Goal: Complete application form

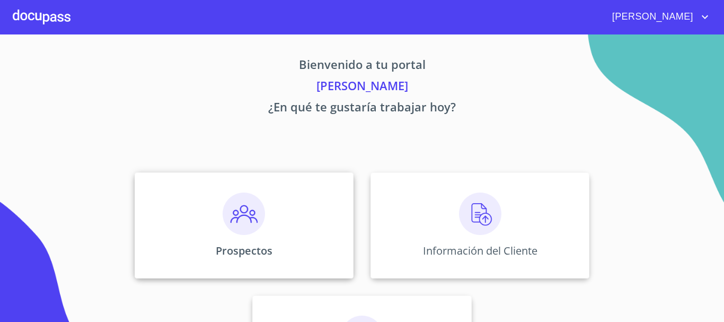
click at [244, 214] on img at bounding box center [244, 213] width 42 height 42
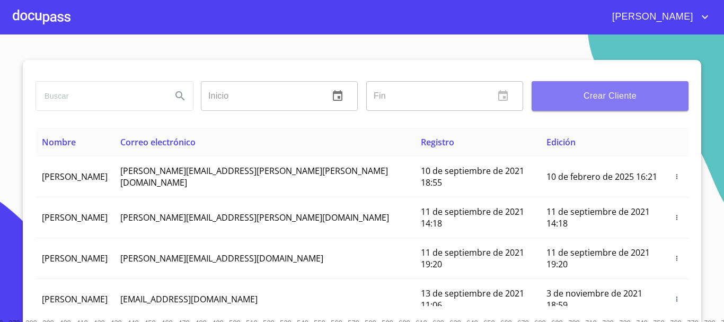
click at [615, 94] on span "Crear Cliente" at bounding box center [610, 96] width 140 height 15
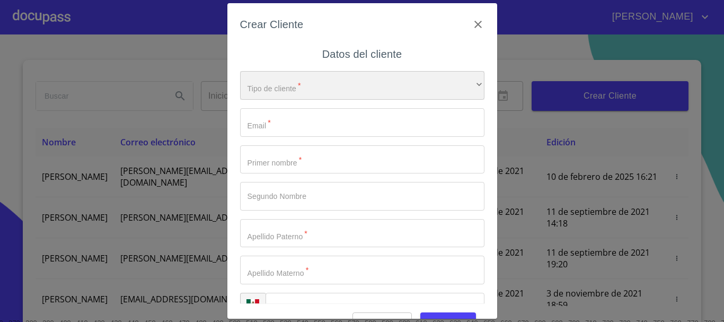
click at [310, 89] on div "​" at bounding box center [362, 85] width 244 height 29
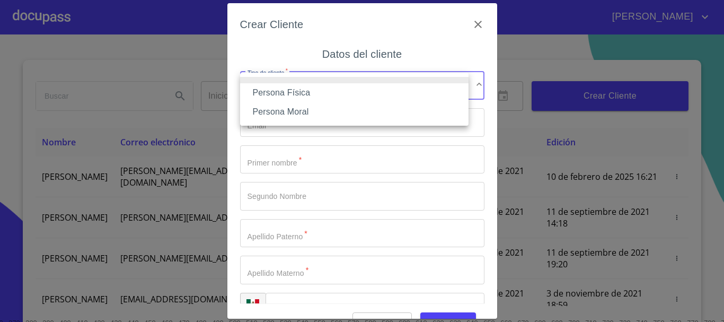
click at [274, 92] on li "Persona Física" at bounding box center [354, 92] width 228 height 19
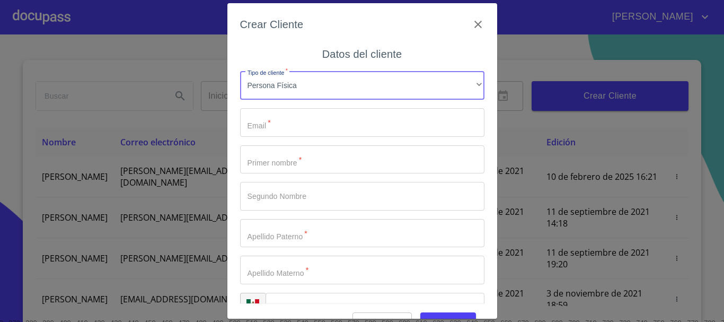
click at [275, 123] on input "Tipo de cliente   *" at bounding box center [362, 122] width 244 height 29
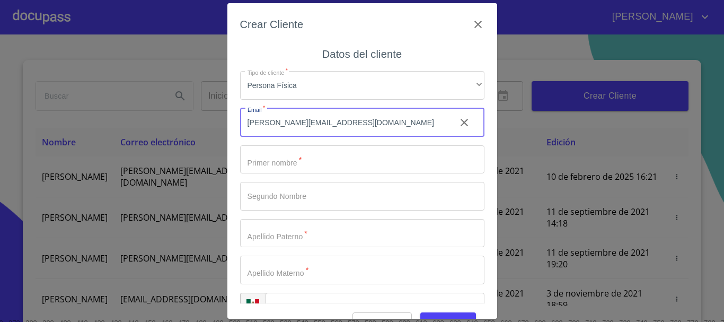
type input "[PERSON_NAME][EMAIL_ADDRESS][DOMAIN_NAME]"
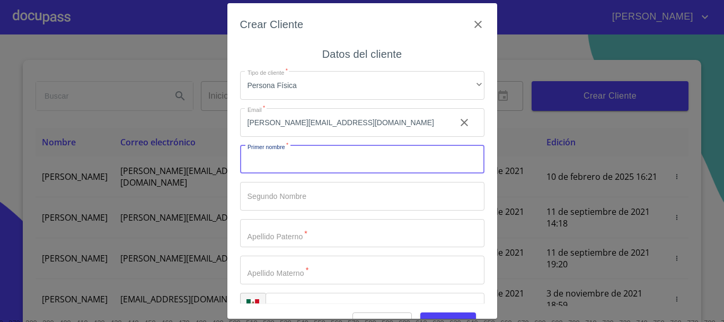
click at [266, 162] on input "Tipo de cliente   *" at bounding box center [362, 159] width 244 height 29
type input "[PERSON_NAME]"
click at [266, 225] on input "Tipo de cliente   *" at bounding box center [362, 233] width 244 height 29
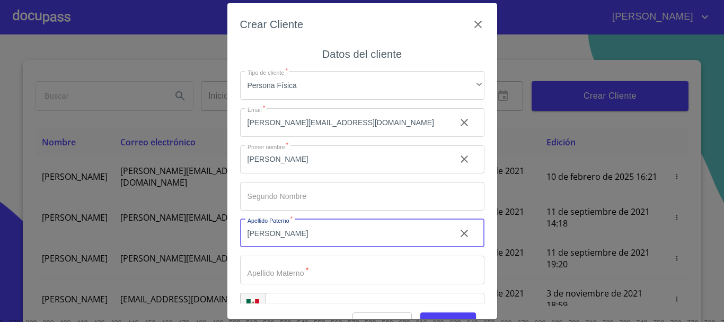
type input "[PERSON_NAME]"
click at [267, 265] on input "Tipo de cliente   *" at bounding box center [362, 269] width 244 height 29
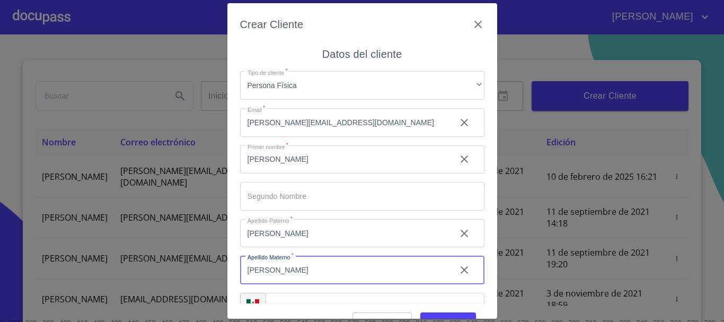
scroll to position [27, 0]
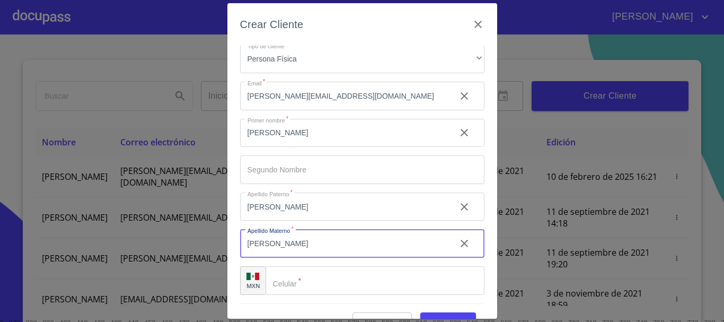
type input "[PERSON_NAME]"
click at [310, 275] on input "Tipo de cliente   *" at bounding box center [375, 280] width 219 height 29
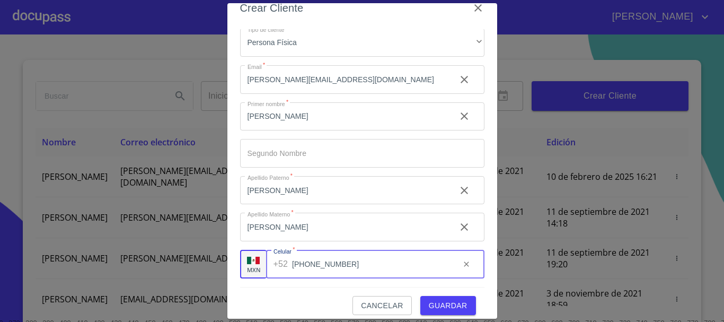
scroll to position [25, 0]
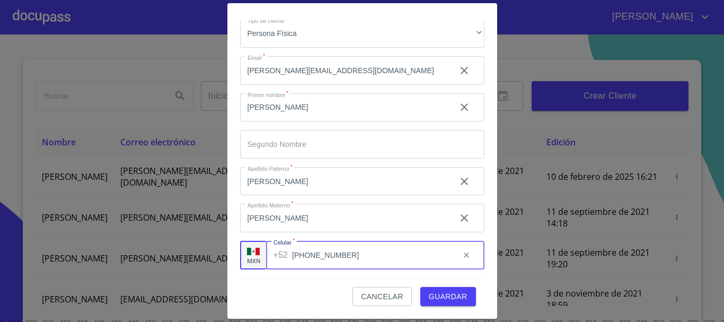
type input "[PHONE_NUMBER]"
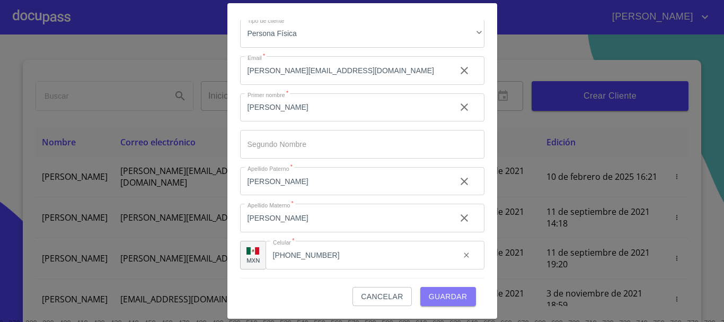
click at [430, 288] on button "Guardar" at bounding box center [448, 297] width 56 height 20
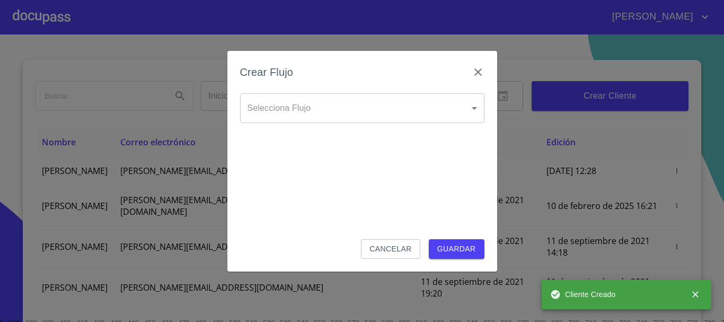
click at [329, 101] on body "[PERSON_NAME] ​ Fin ​ Crear Cliente Nombre Correo electrónico Registro Edición …" at bounding box center [362, 161] width 724 height 322
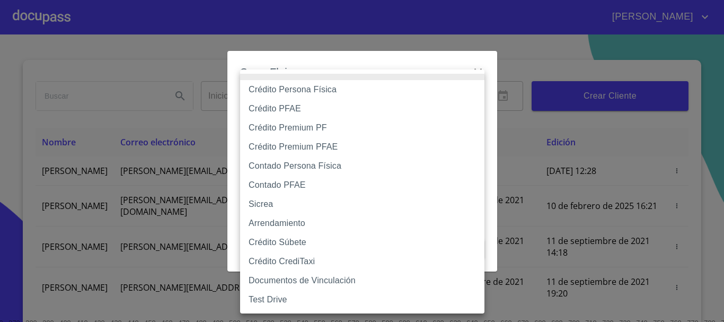
click at [306, 91] on li "Crédito Persona Física" at bounding box center [362, 89] width 244 height 19
type input "6009fb3c7d1714eb8809aa97"
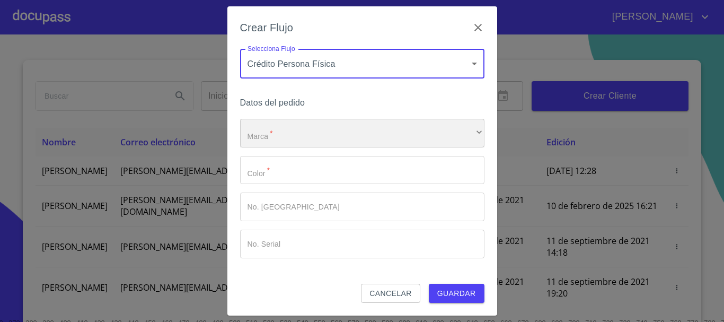
click at [302, 130] on div "​" at bounding box center [362, 133] width 244 height 29
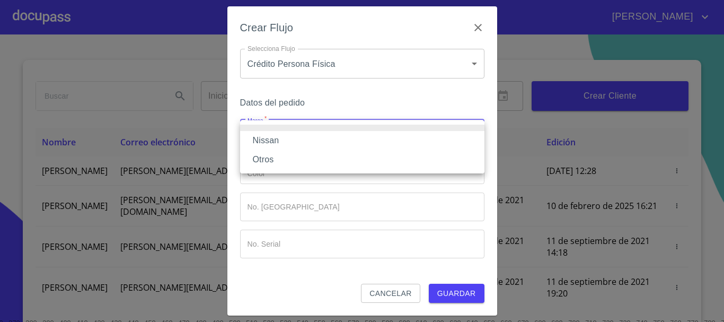
click at [298, 135] on li "Nissan" at bounding box center [362, 140] width 244 height 19
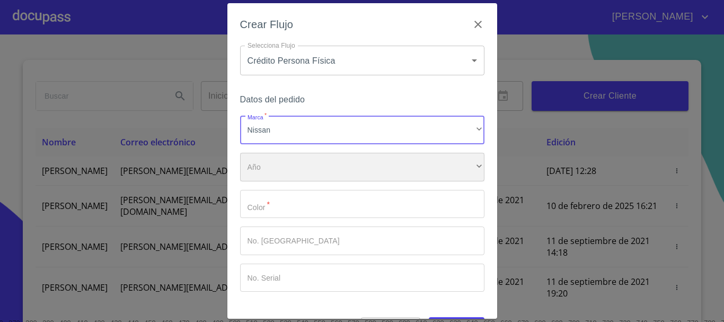
click at [293, 163] on div "​" at bounding box center [362, 167] width 244 height 29
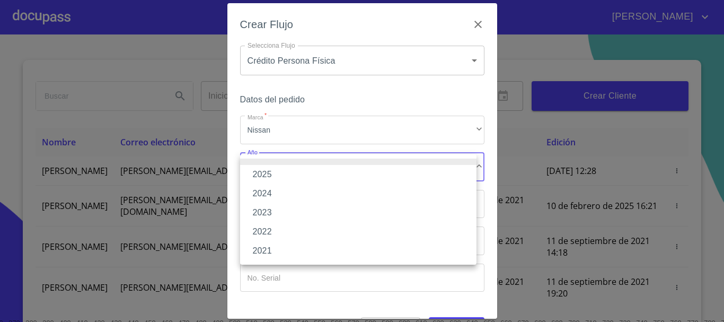
click at [295, 171] on li "2025" at bounding box center [358, 174] width 236 height 19
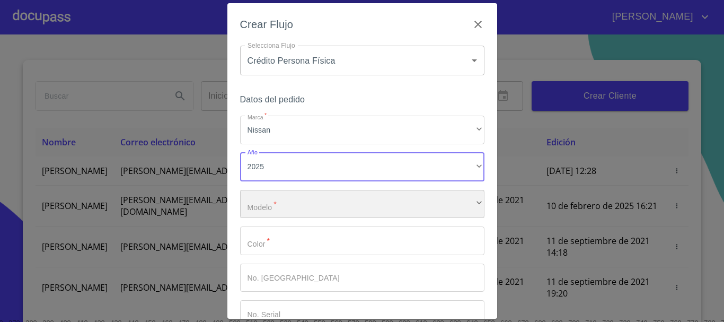
click at [289, 198] on div "​" at bounding box center [362, 204] width 244 height 29
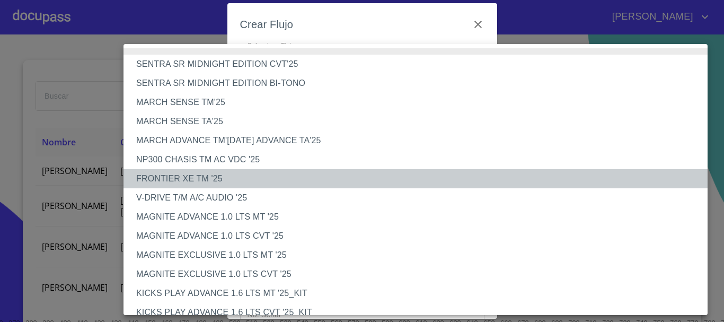
click at [183, 177] on li "FRONTIER XE TM '25" at bounding box center [420, 178] width 592 height 19
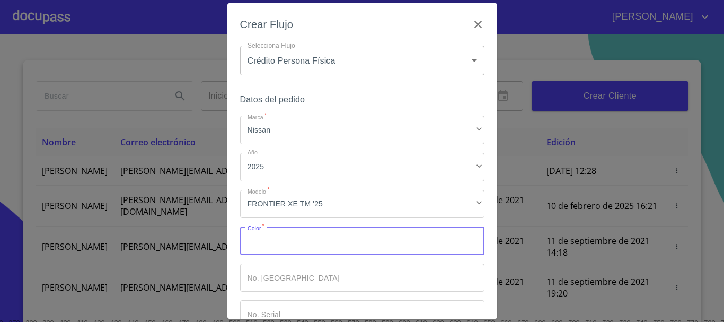
click at [284, 247] on input "Marca   *" at bounding box center [362, 240] width 244 height 29
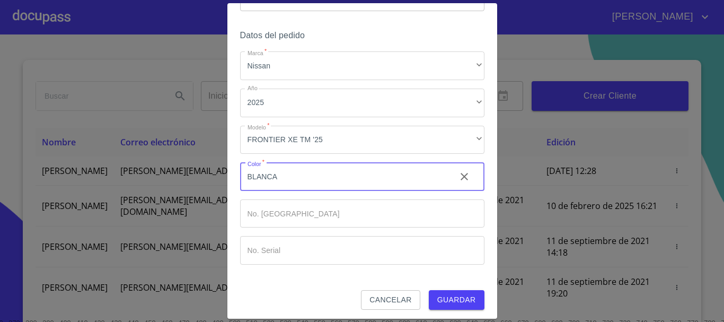
scroll to position [68, 0]
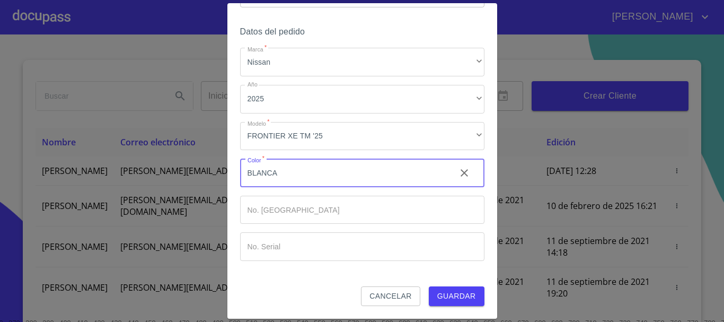
type input "BLANCA"
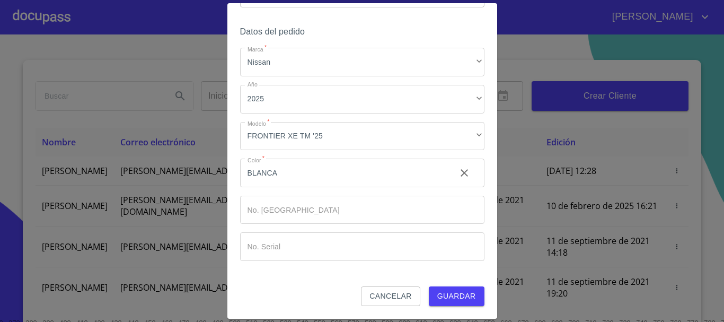
click at [283, 231] on div "Marca   * Nissan ​ Año 2025 ​ Modelo   * FRONTIER XE TM '25 ​ Color   * BLANCA …" at bounding box center [362, 154] width 244 height 213
click at [279, 218] on input "Marca   *" at bounding box center [362, 210] width 244 height 29
type input "000000"
click at [281, 248] on input "Marca   *" at bounding box center [362, 246] width 244 height 29
type input "000000"
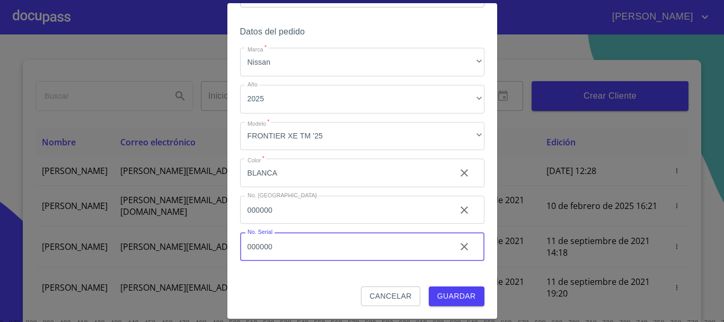
click at [455, 296] on span "Guardar" at bounding box center [456, 295] width 39 height 13
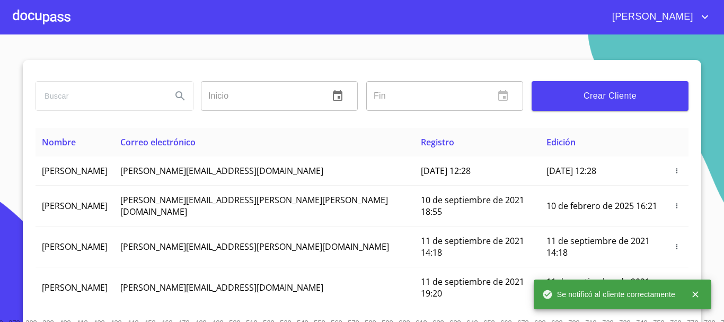
click at [61, 6] on div at bounding box center [42, 17] width 58 height 34
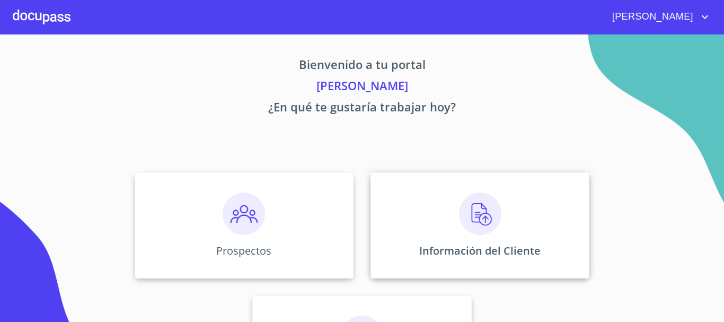
click at [496, 212] on img at bounding box center [480, 213] width 42 height 42
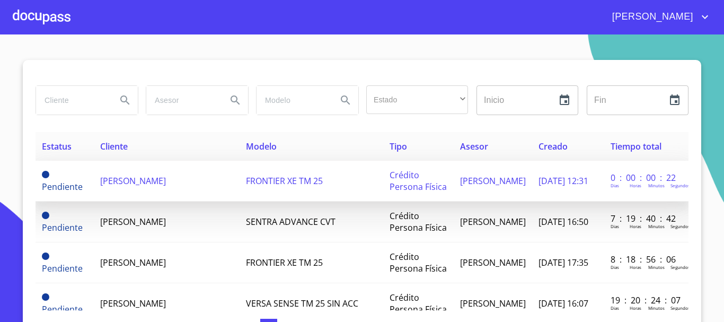
click at [157, 176] on span "[PERSON_NAME]" at bounding box center [133, 181] width 66 height 12
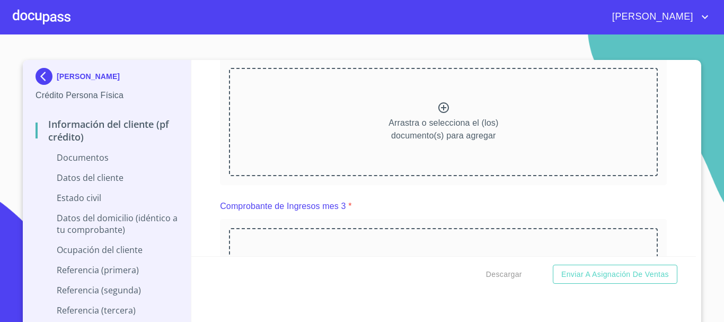
scroll to position [707, 0]
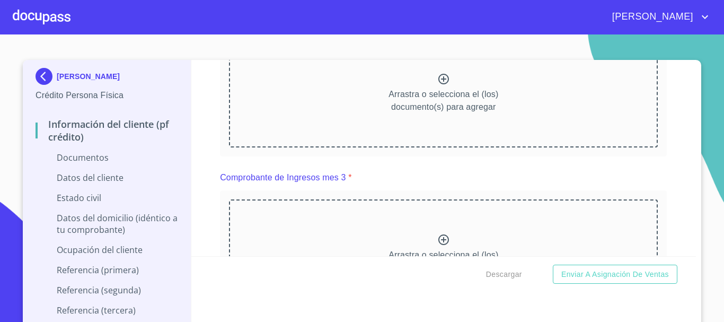
click at [202, 132] on div "Información del cliente (PF crédito) Documentos Documento de identificación.   …" at bounding box center [443, 158] width 505 height 196
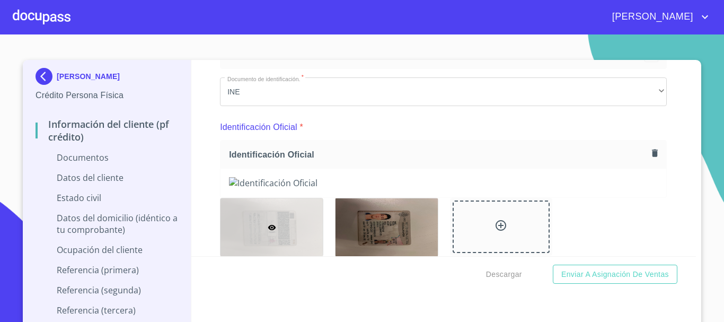
scroll to position [71, 0]
click at [652, 153] on icon "button" at bounding box center [655, 153] width 6 height 7
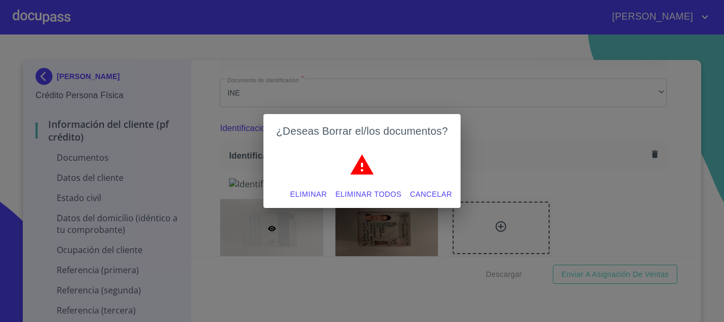
click at [313, 197] on span "Eliminar" at bounding box center [308, 194] width 37 height 13
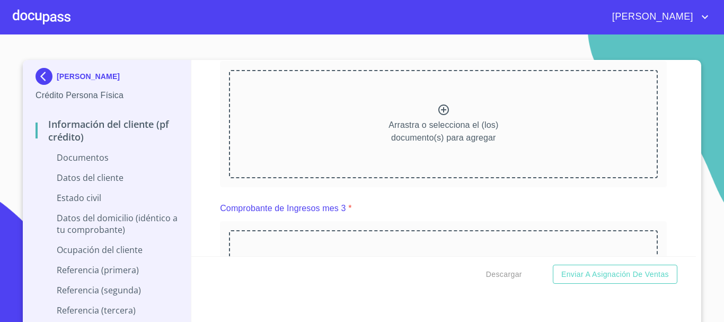
scroll to position [689, 0]
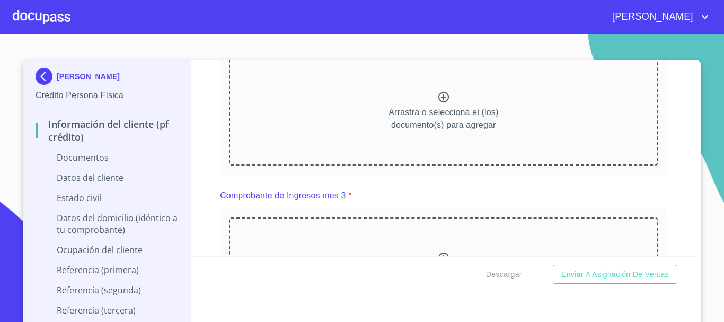
click at [196, 184] on div "Información del cliente (PF crédito) Documentos Documento de identificación.   …" at bounding box center [443, 158] width 505 height 196
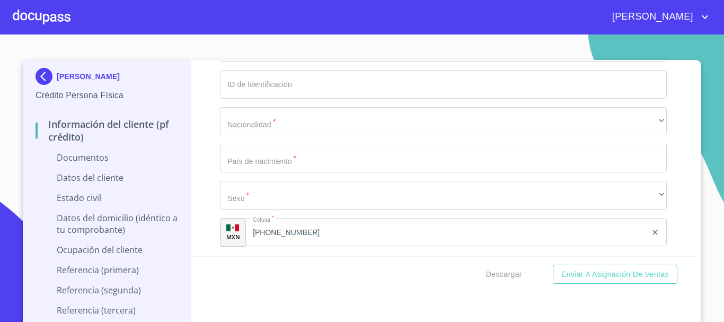
scroll to position [1643, 0]
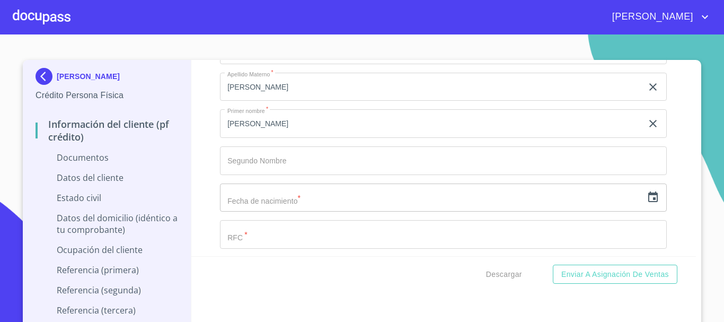
click at [210, 138] on div "Información del cliente (PF crédito) Documentos Documento de identificación.   …" at bounding box center [443, 158] width 505 height 196
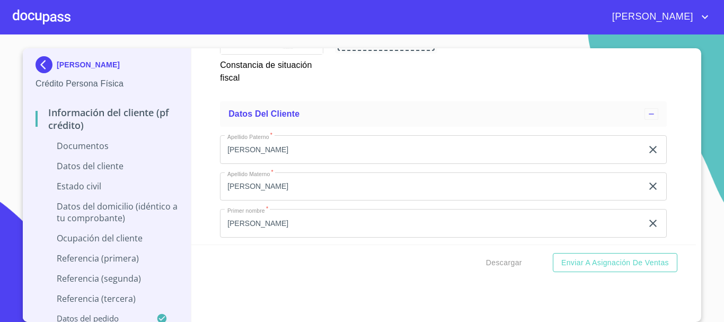
scroll to position [2173, 0]
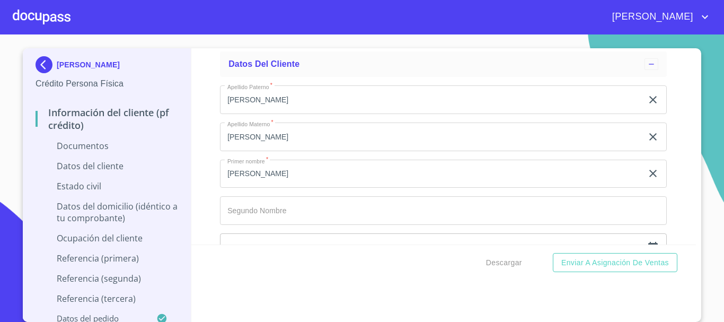
scroll to position [0, 0]
click at [199, 148] on div "Información del cliente (PF crédito) Documentos Documento de identificación.   …" at bounding box center [443, 146] width 505 height 196
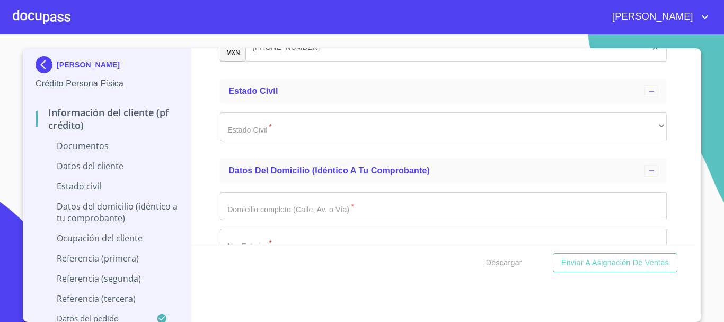
scroll to position [2968, 0]
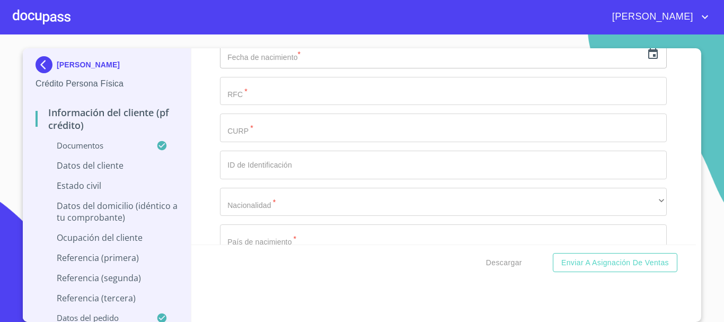
click at [205, 145] on div "Información del cliente (PF crédito) Documentos Documento de identificación.   …" at bounding box center [443, 146] width 505 height 196
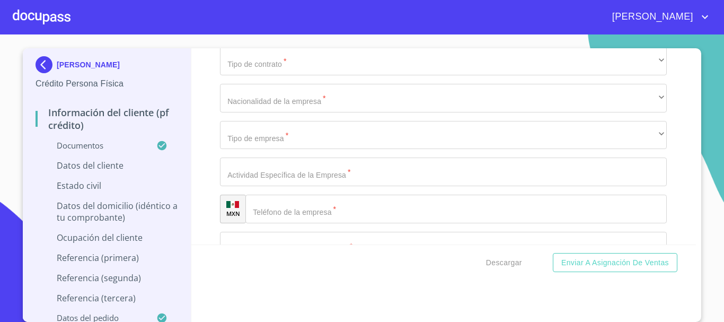
scroll to position [3976, 0]
